Goal: Register for event/course

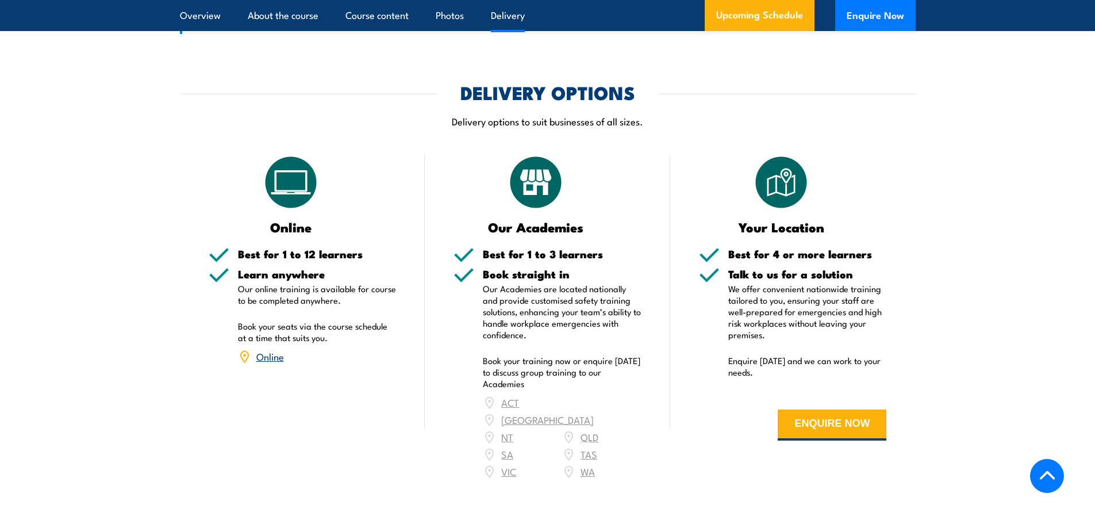
scroll to position [1856, 0]
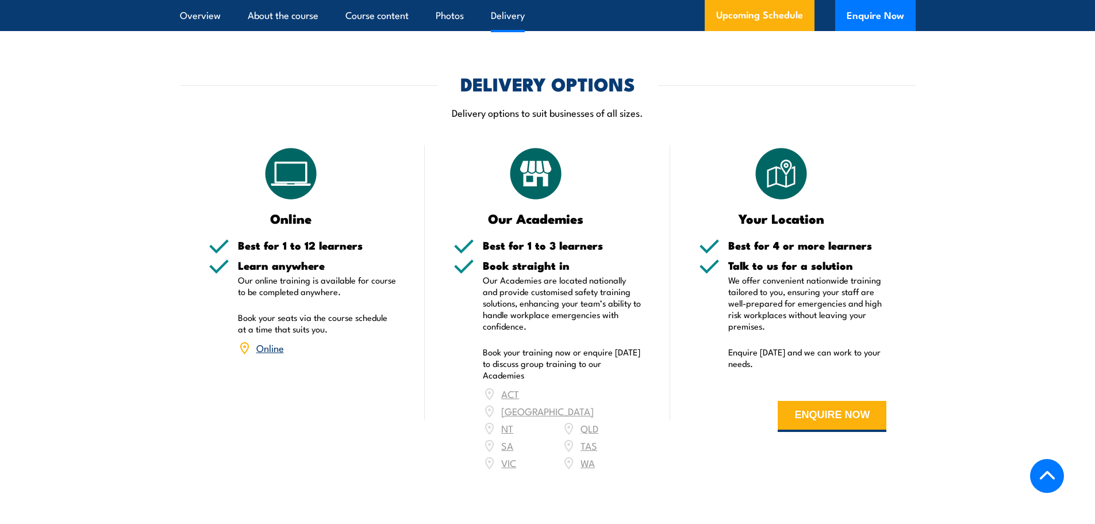
click at [588, 385] on div "ACT NSW NT QLD SA TAS VIC WA" at bounding box center [562, 428] width 159 height 86
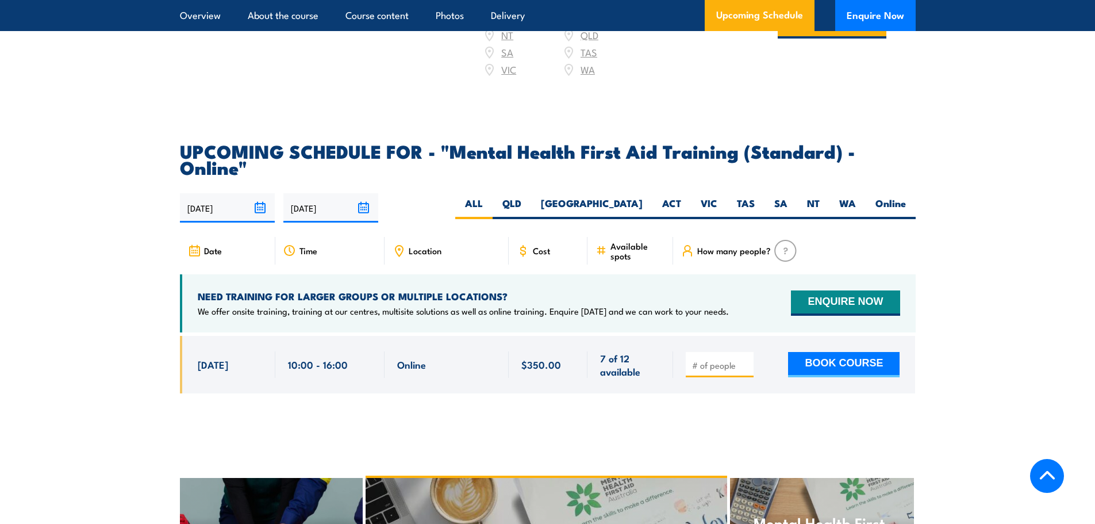
scroll to position [2258, 0]
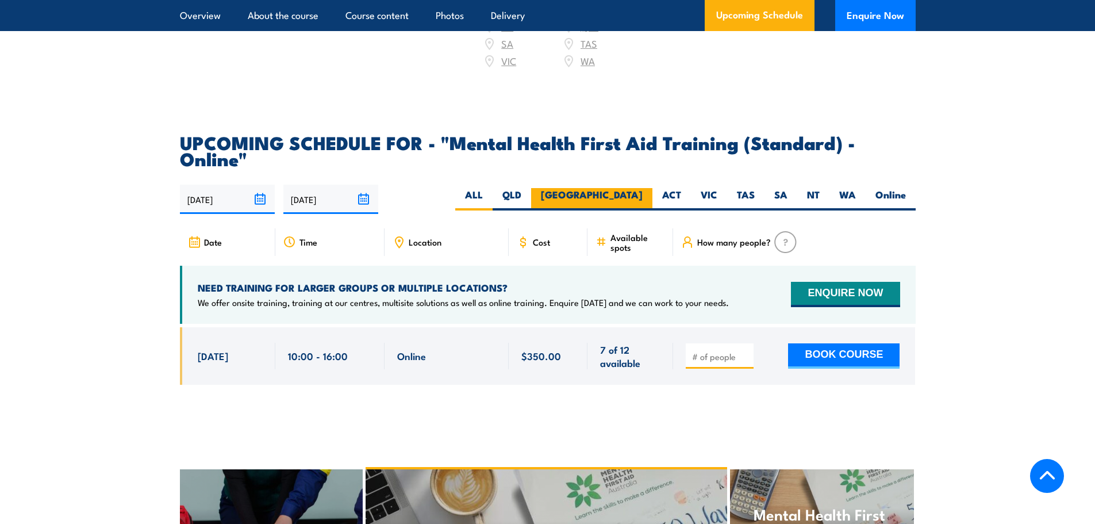
click at [643, 188] on label "[GEOGRAPHIC_DATA]" at bounding box center [591, 199] width 121 height 22
click at [643, 188] on input "[GEOGRAPHIC_DATA]" at bounding box center [646, 191] width 7 height 7
radio input "true"
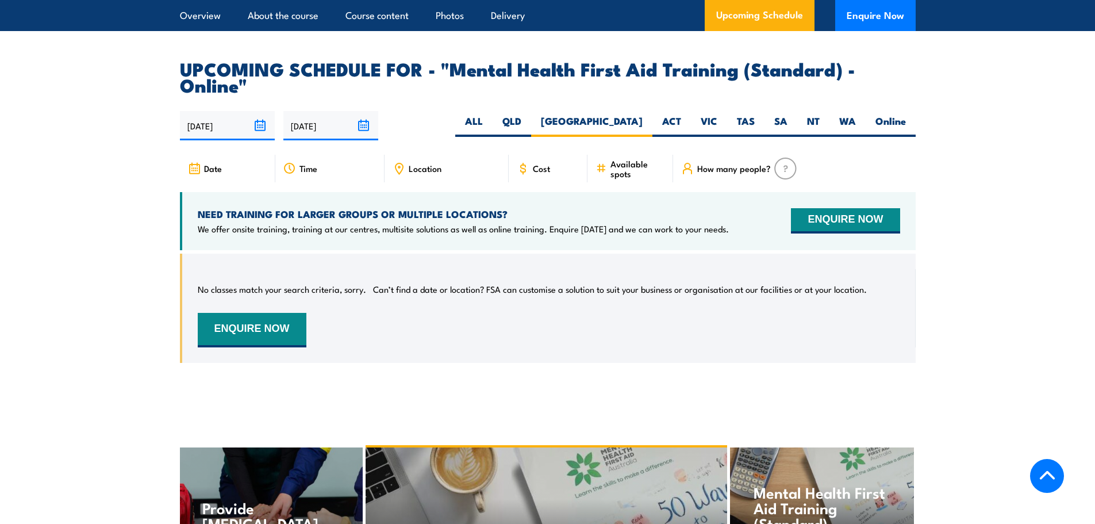
scroll to position [2303, 0]
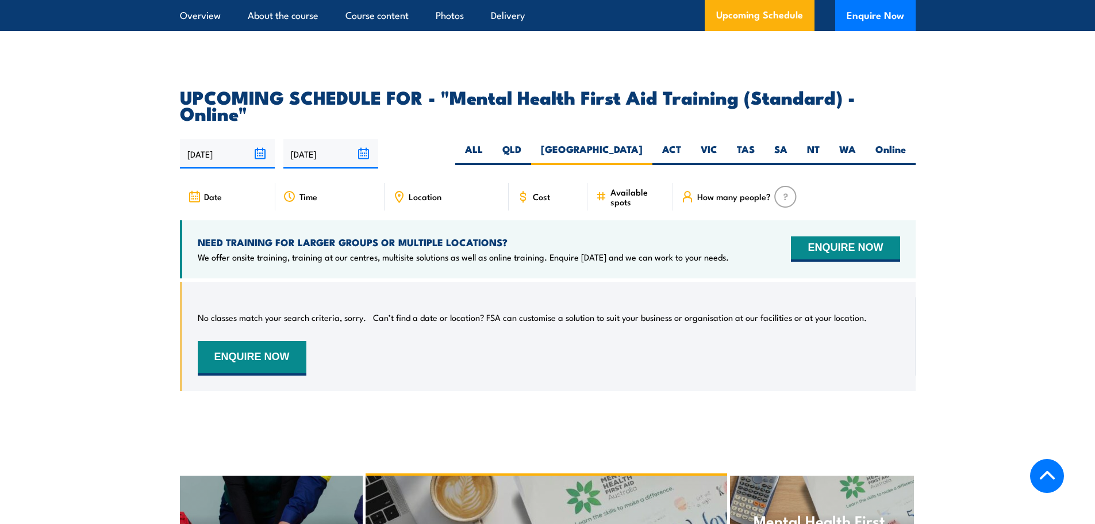
click at [364, 139] on input "[DATE]" at bounding box center [330, 153] width 95 height 29
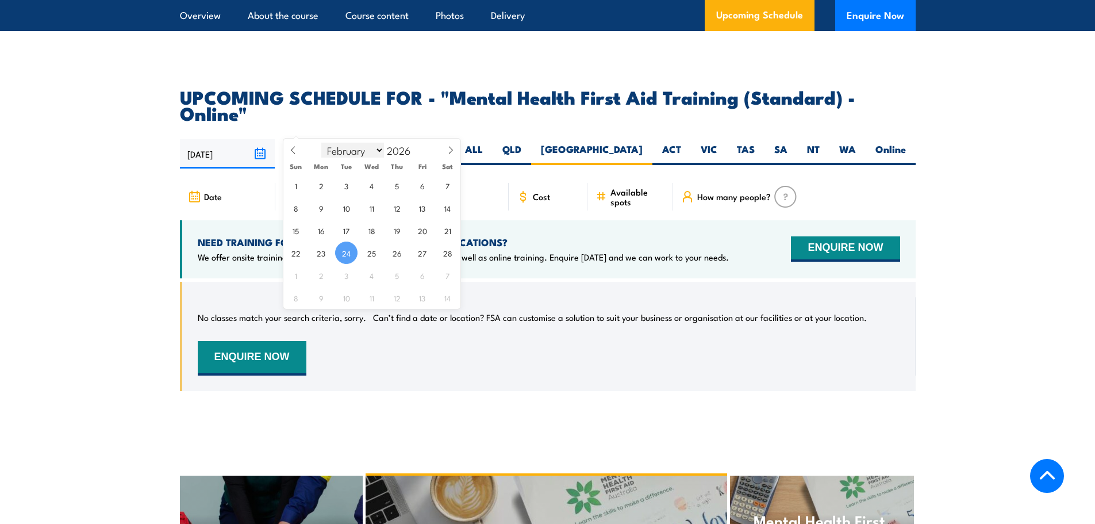
click at [378, 150] on select "January February March April May June July August September October November De…" at bounding box center [352, 150] width 63 height 15
select select "10"
click at [322, 143] on select "January February March April May June July August September October November De…" at bounding box center [352, 150] width 63 height 15
click at [398, 213] on span "12" at bounding box center [397, 208] width 22 height 22
type input "12/11/2026"
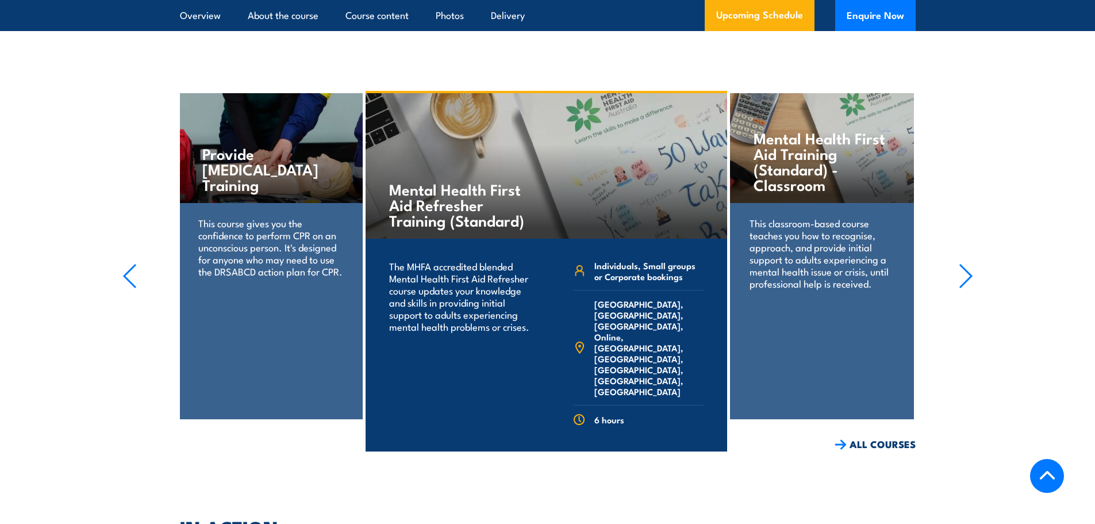
scroll to position [2706, 0]
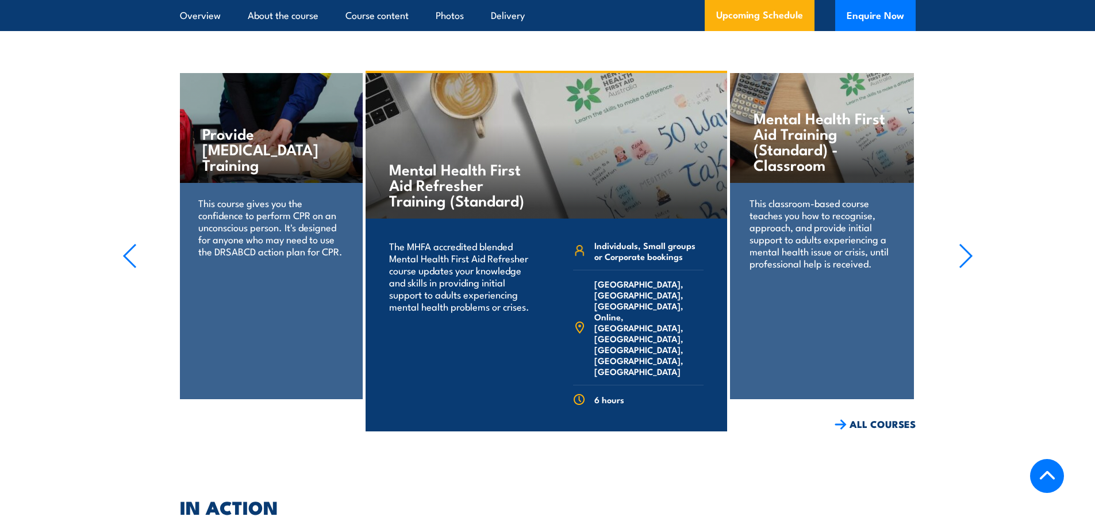
click at [967, 243] on icon "button" at bounding box center [966, 255] width 14 height 25
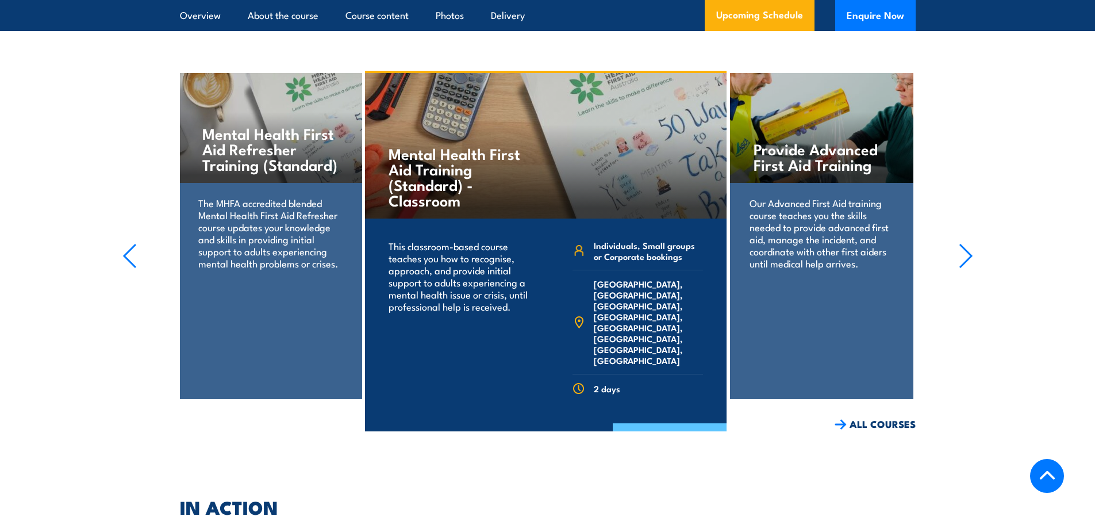
click at [650, 423] on link "COURSE DETAILS" at bounding box center [670, 438] width 114 height 30
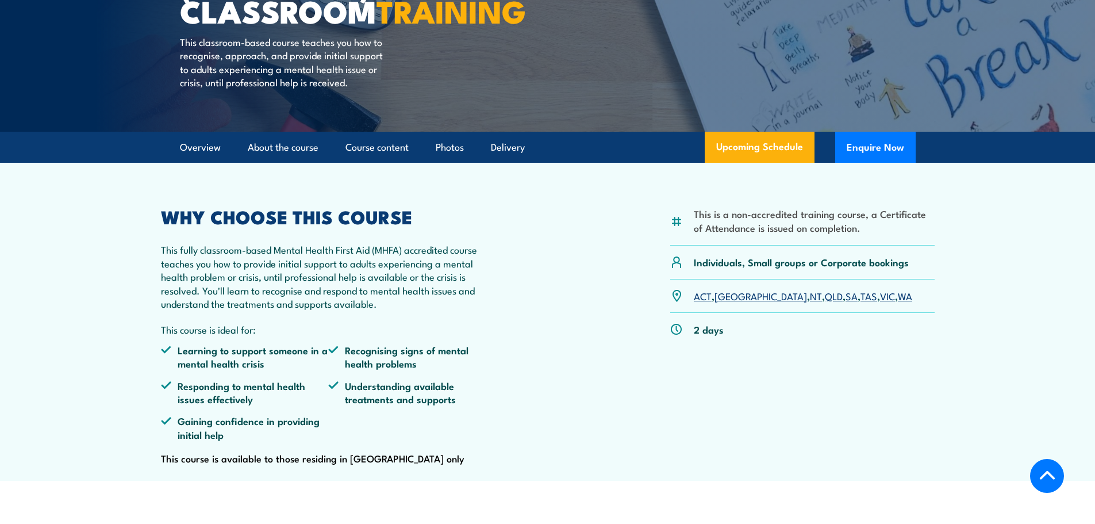
scroll to position [230, 0]
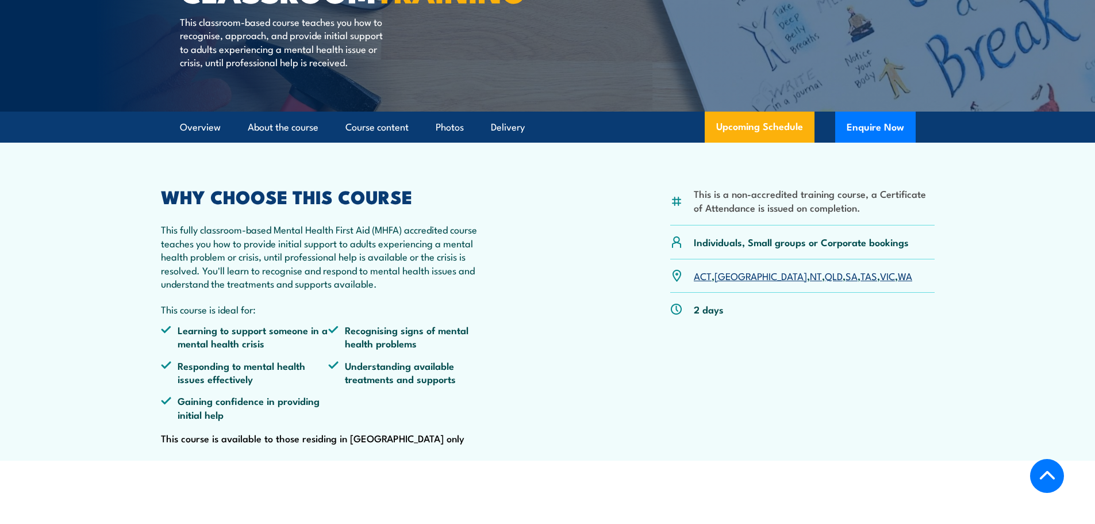
click at [727, 282] on link "[GEOGRAPHIC_DATA]" at bounding box center [761, 276] width 93 height 14
